Goal: Complete application form

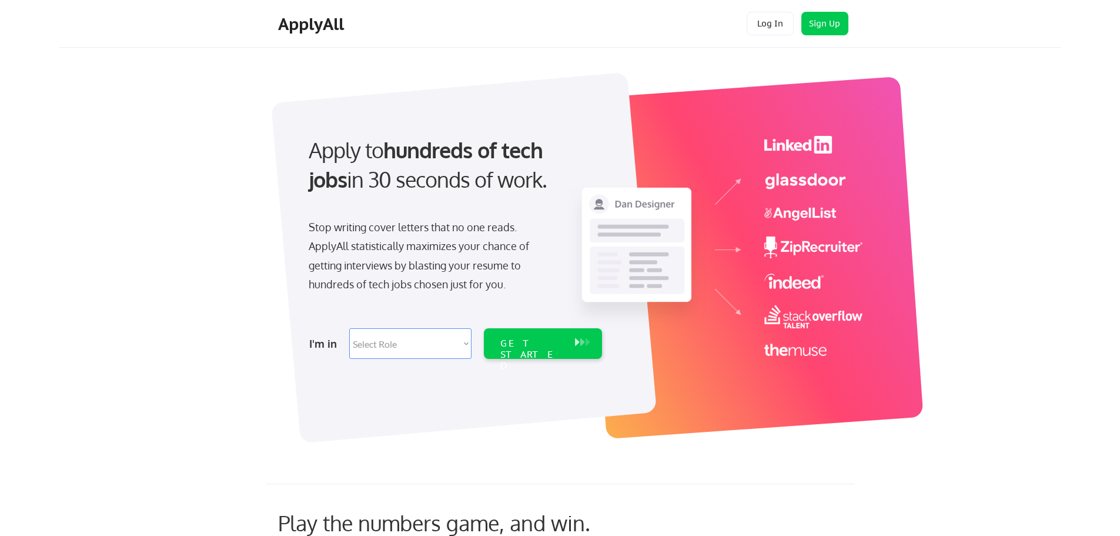
click at [429, 346] on select "Select Role Software Engineering Product Management Customer Success Sales UI/U…" at bounding box center [410, 343] width 122 height 31
select select ""hr_recruiting""
click at [349, 328] on select "Select Role Software Engineering Product Management Customer Success Sales UI/U…" at bounding box center [410, 343] width 122 height 31
select select ""hr_recruiting""
click at [544, 346] on div "GET STARTED" at bounding box center [531, 354] width 63 height 34
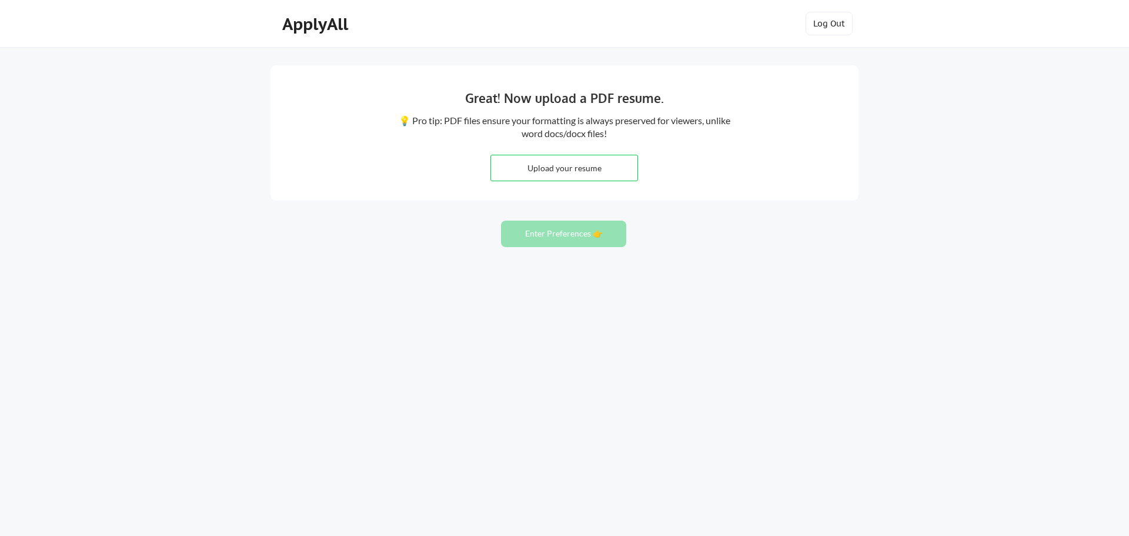
click at [604, 175] on input "file" at bounding box center [564, 167] width 146 height 25
click at [595, 172] on input "file" at bounding box center [564, 167] width 146 height 25
type input "C:\fakepath\cmcdonough_resume_june2025.pdf"
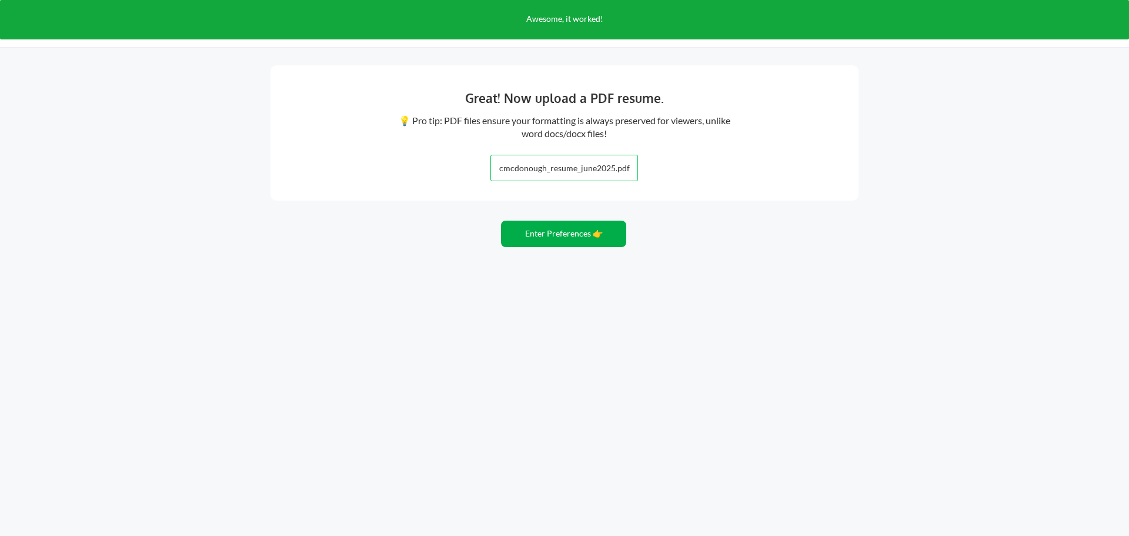
click at [586, 240] on button "Enter Preferences 👉" at bounding box center [563, 233] width 125 height 26
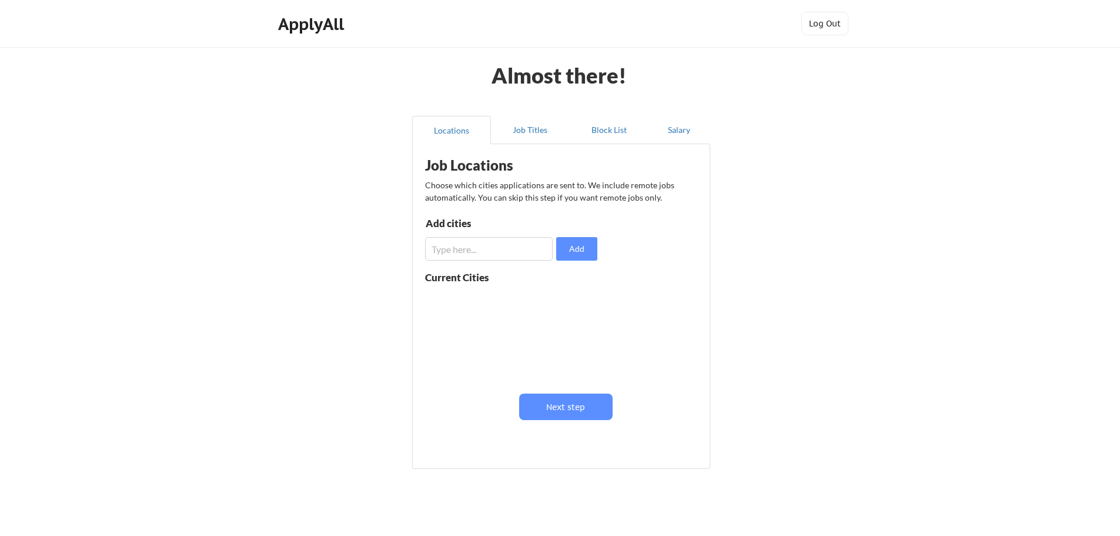
click at [451, 247] on input "input" at bounding box center [489, 249] width 128 height 24
type input "[GEOGRAPHIC_DATA]"
click at [571, 248] on button "Add" at bounding box center [576, 249] width 41 height 24
click at [593, 405] on button "Next step" at bounding box center [565, 406] width 93 height 26
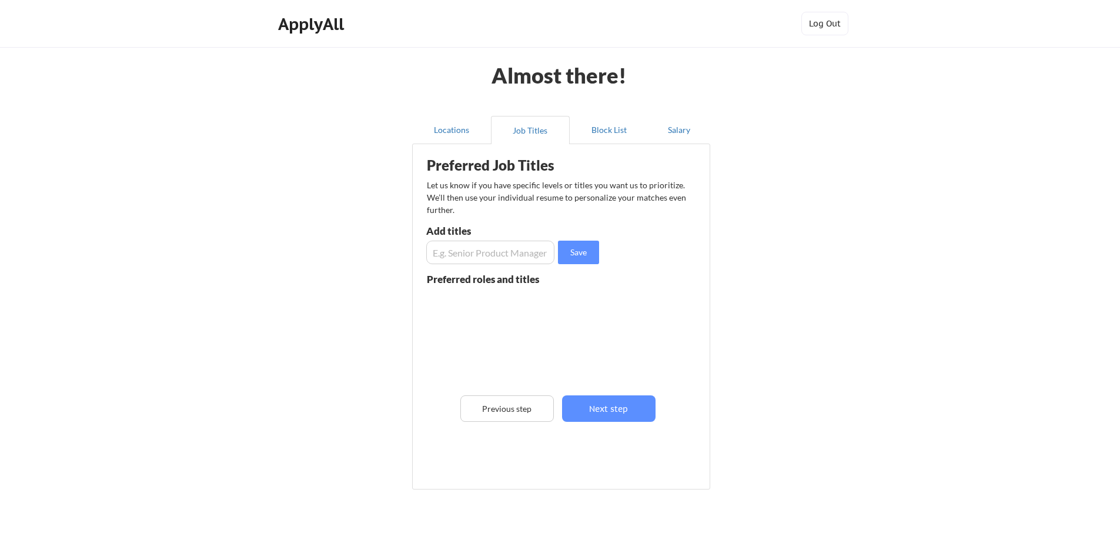
click at [533, 260] on input "input" at bounding box center [490, 252] width 128 height 24
type input "HR Assistant"
click at [574, 254] on button "Save" at bounding box center [578, 252] width 41 height 24
click at [507, 254] on input "input" at bounding box center [490, 252] width 128 height 24
type input "HR Specialist"
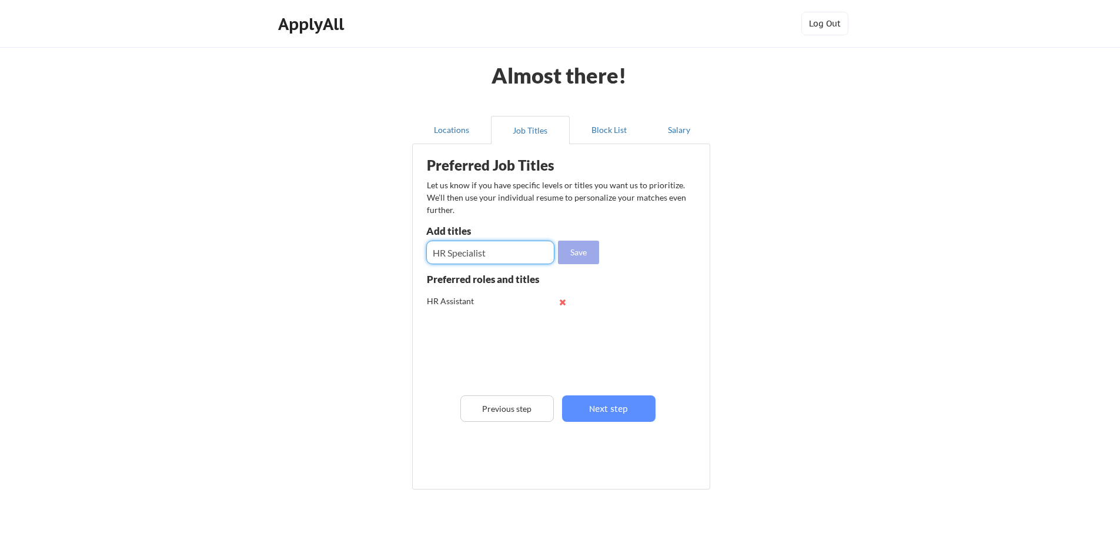
click at [581, 256] on button "Save" at bounding box center [578, 252] width 41 height 24
click at [494, 246] on input "input" at bounding box center [490, 252] width 128 height 24
type input "HR Associate"
click at [584, 251] on button "Save" at bounding box center [578, 252] width 41 height 24
click at [513, 251] on input "input" at bounding box center [490, 252] width 128 height 24
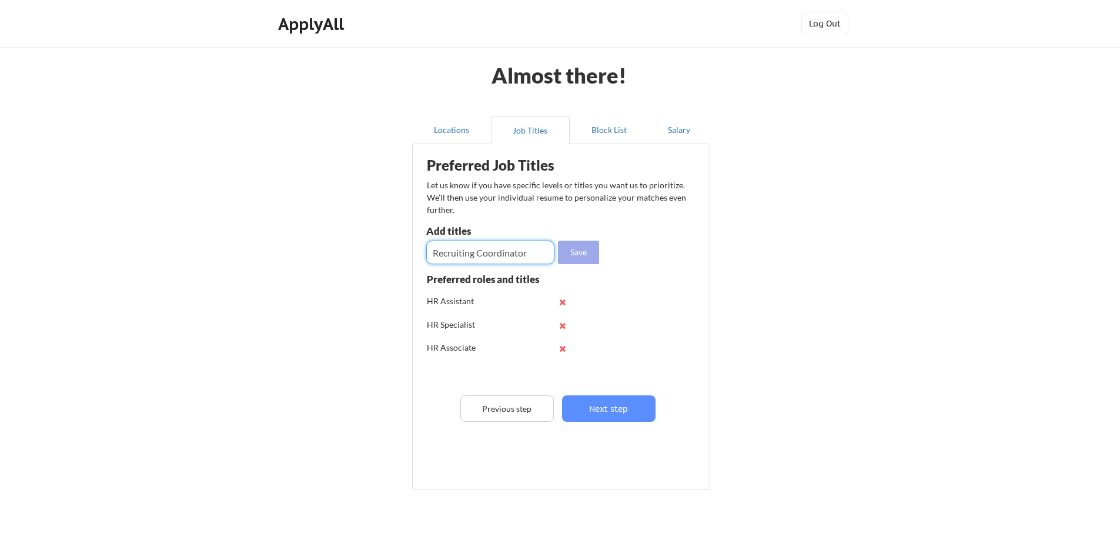
type input "Recruiting Coordinator"
click at [570, 253] on button "Save" at bounding box center [578, 252] width 41 height 24
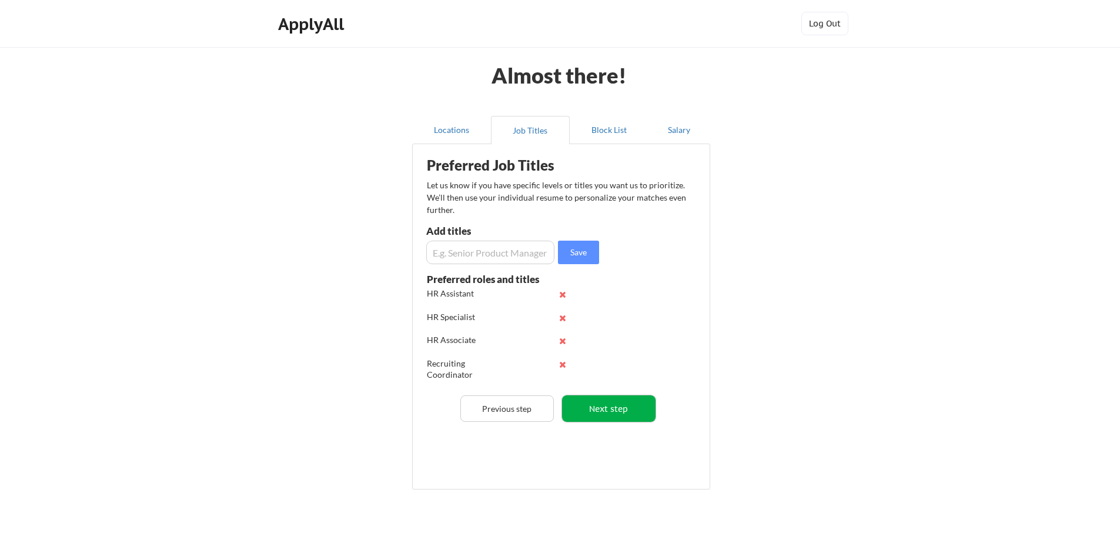
click at [642, 412] on button "Next step" at bounding box center [608, 408] width 93 height 26
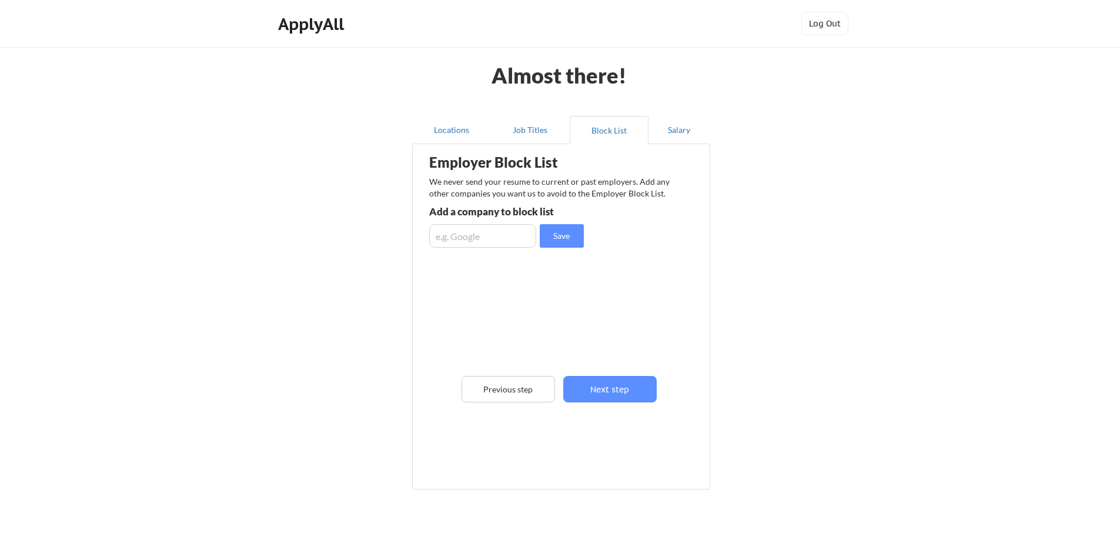
click at [480, 236] on input "input" at bounding box center [482, 236] width 107 height 24
type input "Amazon"
click at [574, 230] on button "Save" at bounding box center [562, 236] width 44 height 24
click at [621, 392] on button "Next step" at bounding box center [609, 389] width 93 height 26
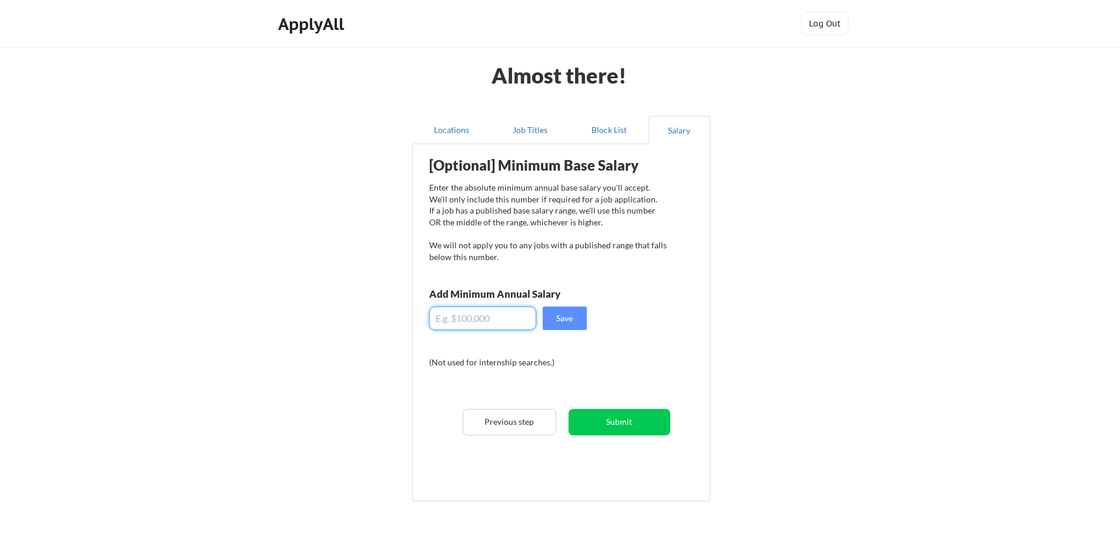
click at [534, 320] on input "input" at bounding box center [482, 318] width 107 height 24
type input "$48,000"
click at [563, 309] on button "Save" at bounding box center [565, 318] width 44 height 24
click at [653, 428] on button "Submit" at bounding box center [619, 422] width 102 height 26
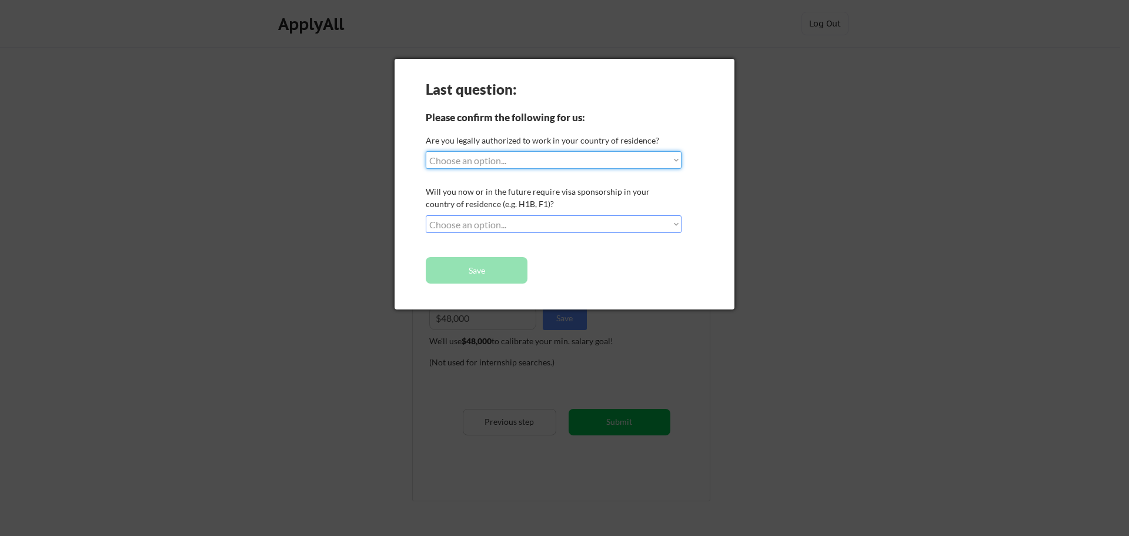
click at [658, 165] on select "Choose an option... Yes, I am a [DEMOGRAPHIC_DATA] Citizen Yes, I am a [DEMOGRA…" at bounding box center [554, 160] width 256 height 18
select select ""yes__i_am_a_[DEMOGRAPHIC_DATA]""
click at [426, 151] on select "Choose an option... Yes, I am a [DEMOGRAPHIC_DATA] Citizen Yes, I am a [DEMOGRA…" at bounding box center [554, 160] width 256 height 18
click at [528, 225] on select "Choose an option... No, I will not need sponsorship Yes, I will need sponsorship" at bounding box center [554, 224] width 256 height 18
select select ""no__i_will_not_need_sponsorship""
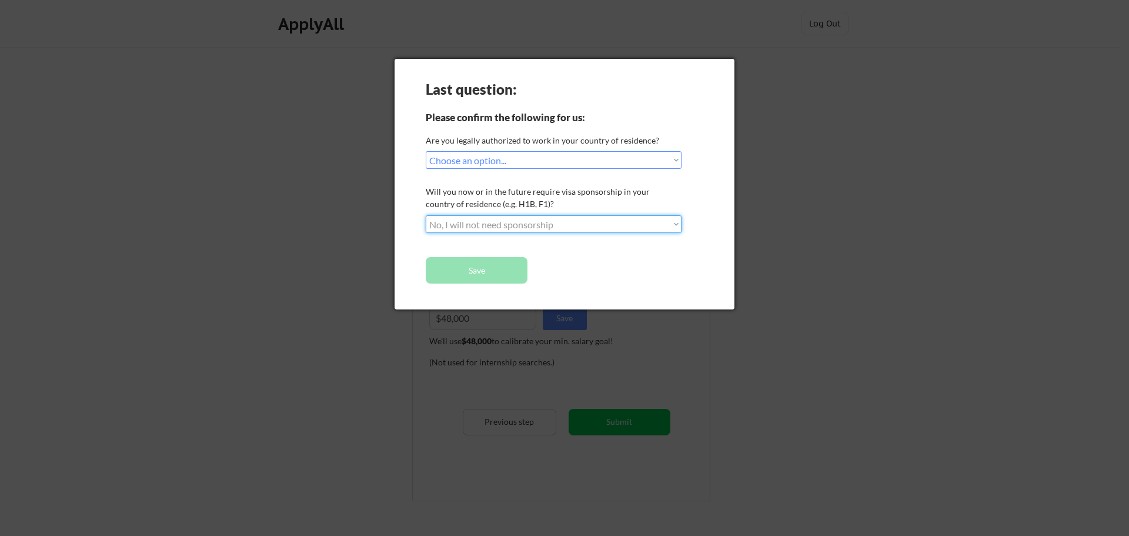
click at [426, 215] on select "Choose an option... No, I will not need sponsorship Yes, I will need sponsorship" at bounding box center [554, 224] width 256 height 18
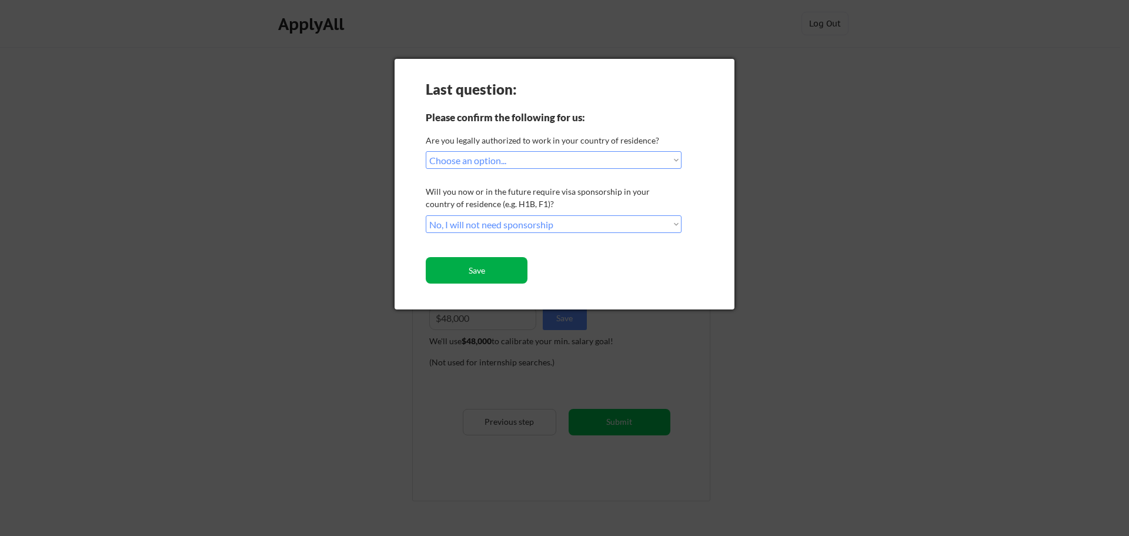
click at [509, 272] on button "Save" at bounding box center [477, 270] width 102 height 26
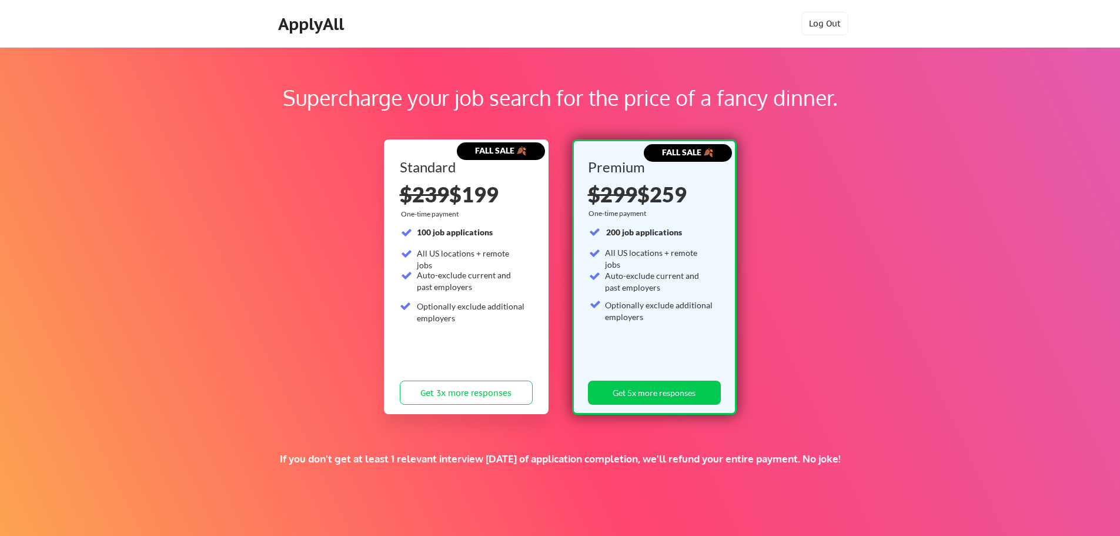
click at [490, 362] on div "Standard $239 $199 One-time payment 100 job applications All US locations + rem…" at bounding box center [466, 285] width 133 height 250
click at [842, 30] on button "Log Out" at bounding box center [824, 24] width 47 height 24
